Goal: Task Accomplishment & Management: Use online tool/utility

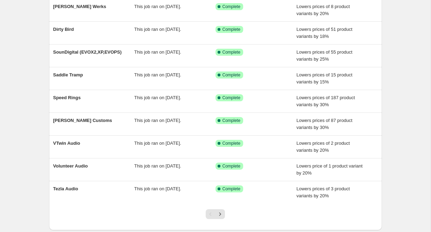
scroll to position [129, 0]
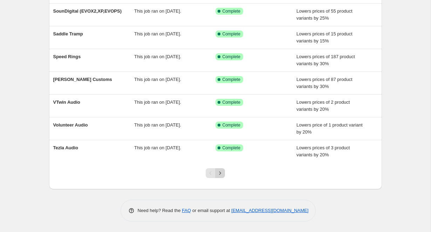
click at [220, 176] on icon "Next" at bounding box center [220, 173] width 7 height 7
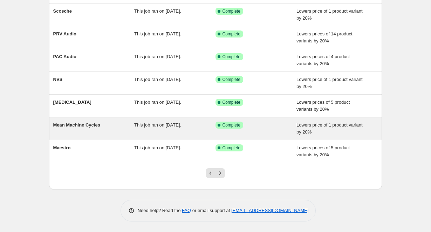
click at [86, 130] on div "Mean Machine Cycles" at bounding box center [93, 129] width 81 height 14
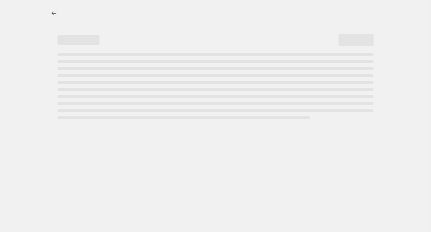
select select "percentage"
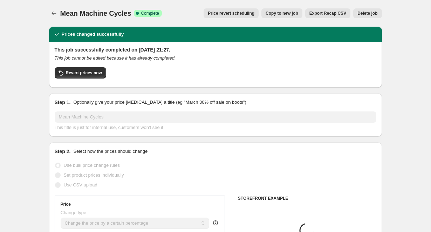
select select "vendor"
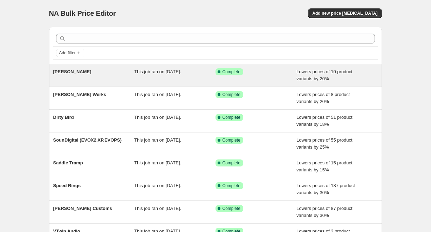
click at [288, 78] on div "Success Complete Complete" at bounding box center [255, 75] width 81 height 14
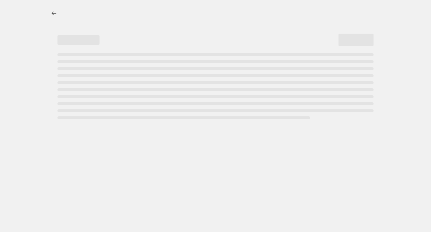
select select "percentage"
select select "vendor"
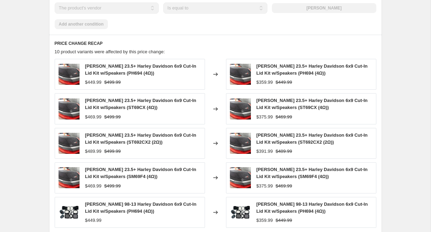
scroll to position [499, 0]
click at [135, 70] on div "Cerwin-Vega 23.5+ Harley Davidson 6x9 Cut-In Lid Kit w/Speakers (PH694 (4Ω))" at bounding box center [143, 70] width 116 height 14
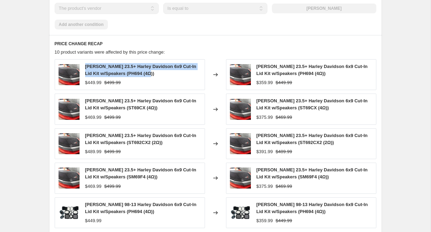
drag, startPoint x: 152, startPoint y: 73, endPoint x: 85, endPoint y: 68, distance: 67.1
click at [85, 68] on div "Cerwin-Vega 23.5+ Harley Davidson 6x9 Cut-In Lid Kit w/Speakers (PH694 (4Ω))" at bounding box center [143, 70] width 116 height 14
copy span "Cerwin-Vega 23.5+ Harley Davidson 6x9 Cut-In Lid Kit w/Speakers (PH694 (4Ω))"
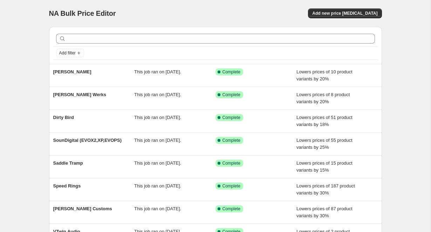
click at [84, 14] on span "NA Bulk Price Editor" at bounding box center [82, 13] width 67 height 8
copy div "NA Bulk Price Editor Add new price [MEDICAL_DATA]"
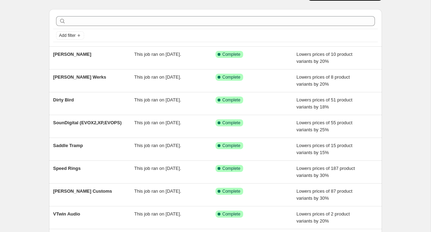
scroll to position [39, 0]
